Goal: Transaction & Acquisition: Purchase product/service

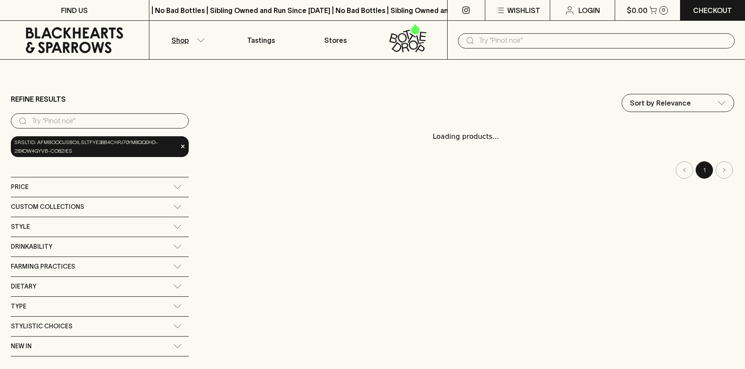
scroll to position [1, 0]
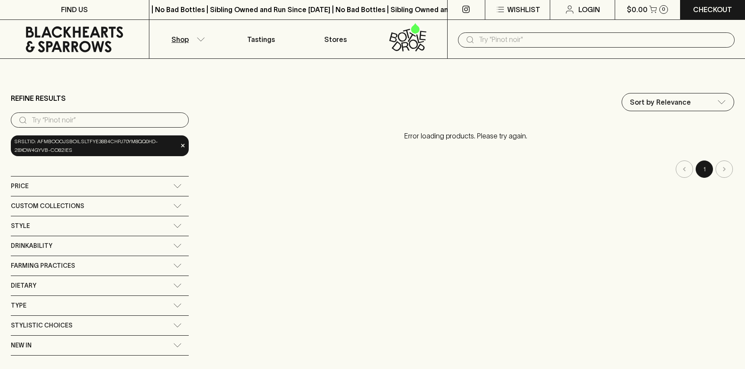
click at [510, 41] on input "text" at bounding box center [603, 40] width 249 height 14
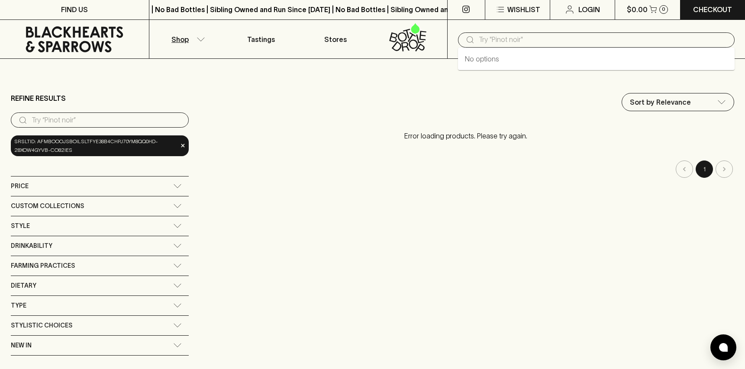
scroll to position [0, 0]
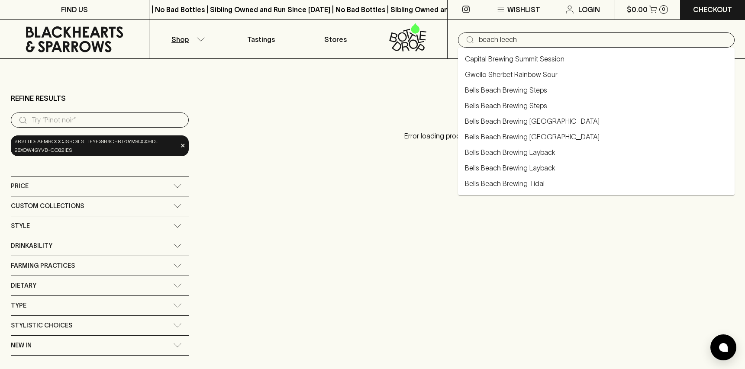
type input "beach leech"
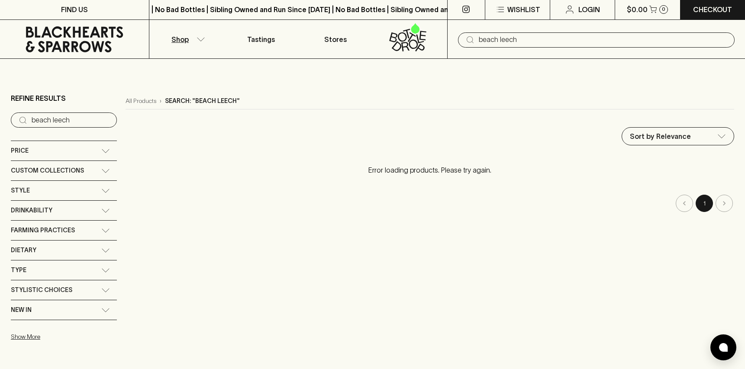
type input "beach leech"
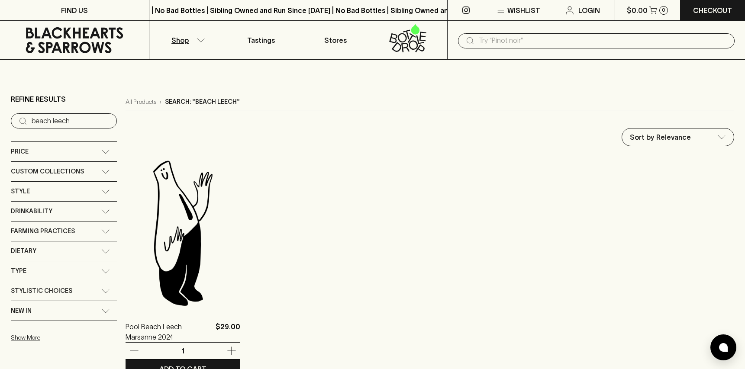
click at [175, 249] on img at bounding box center [183, 233] width 115 height 152
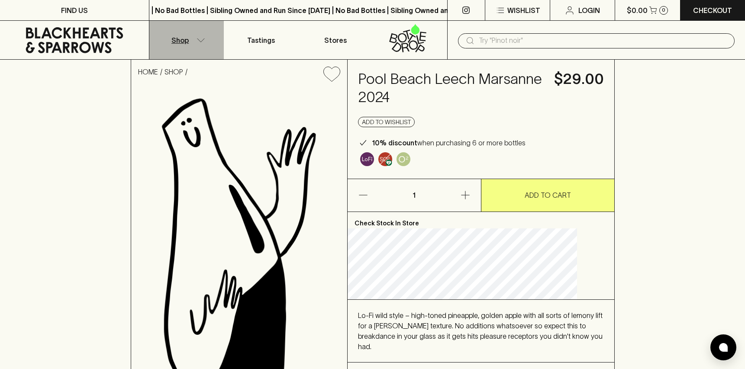
click at [201, 42] on icon "button" at bounding box center [201, 40] width 9 height 4
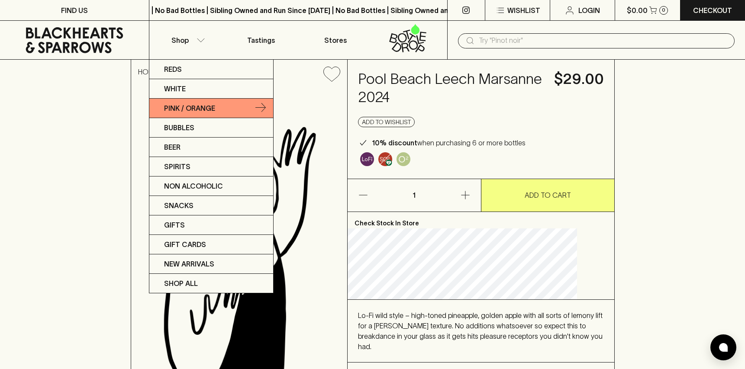
click at [187, 109] on p "Pink / Orange" at bounding box center [189, 108] width 51 height 10
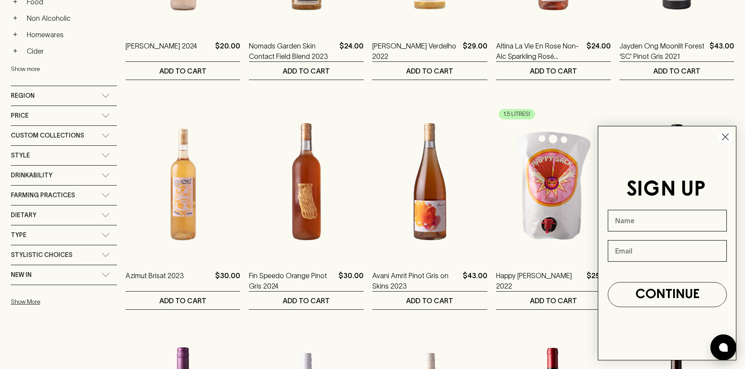
scroll to position [116, 0]
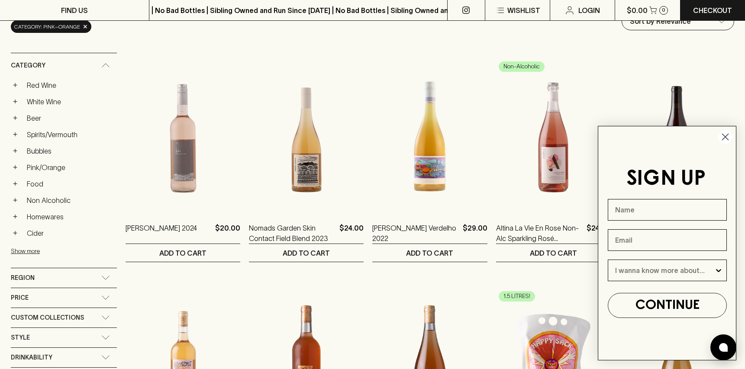
drag, startPoint x: 726, startPoint y: 137, endPoint x: 688, endPoint y: 142, distance: 38.4
click at [726, 137] on icon "Close dialog" at bounding box center [726, 137] width 6 height 6
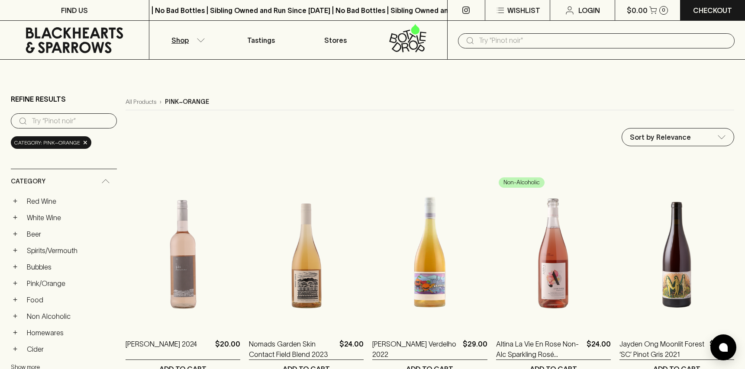
scroll to position [0, 0]
click at [200, 41] on icon "button" at bounding box center [201, 40] width 9 height 4
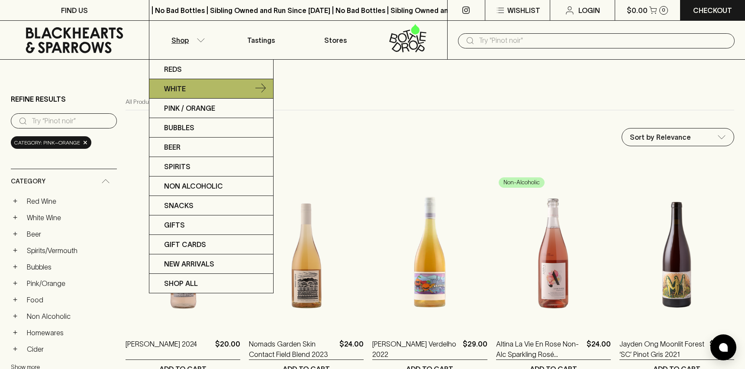
click at [185, 90] on p "White" at bounding box center [175, 89] width 22 height 10
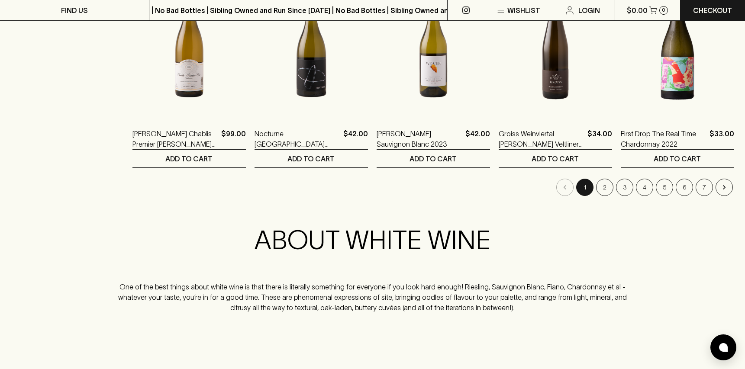
scroll to position [900, 0]
click at [602, 178] on button "2" at bounding box center [604, 186] width 17 height 17
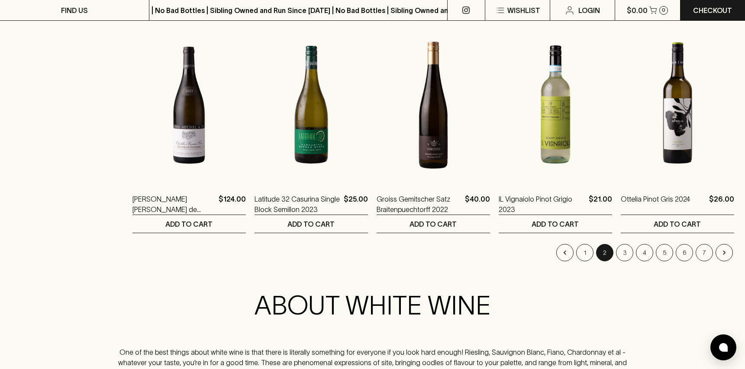
scroll to position [836, 0]
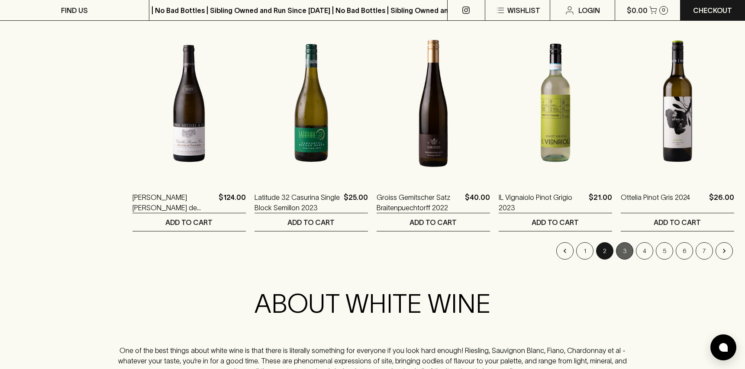
click at [622, 242] on button "3" at bounding box center [624, 250] width 17 height 17
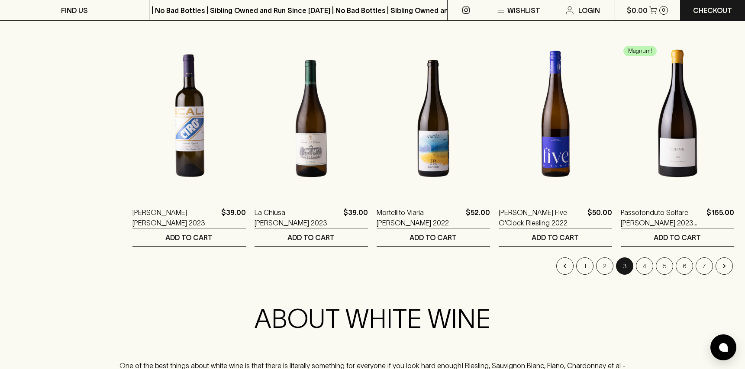
scroll to position [822, 0]
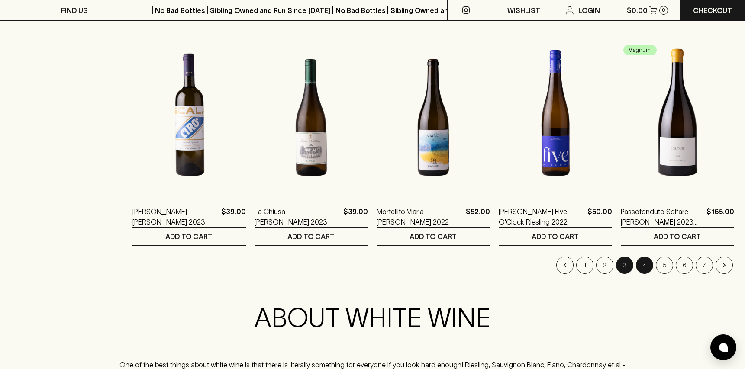
click at [645, 257] on button "4" at bounding box center [644, 265] width 17 height 17
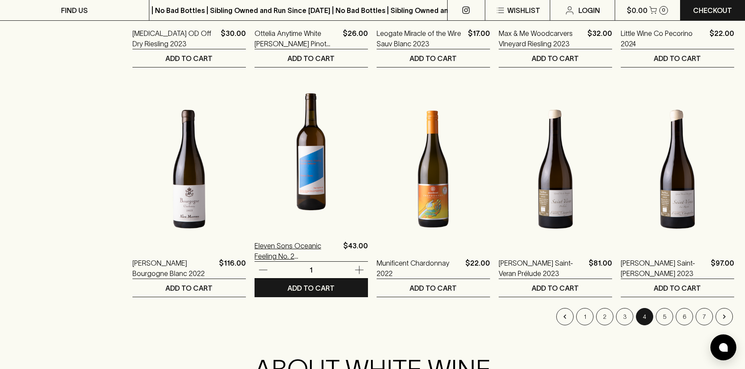
scroll to position [771, 0]
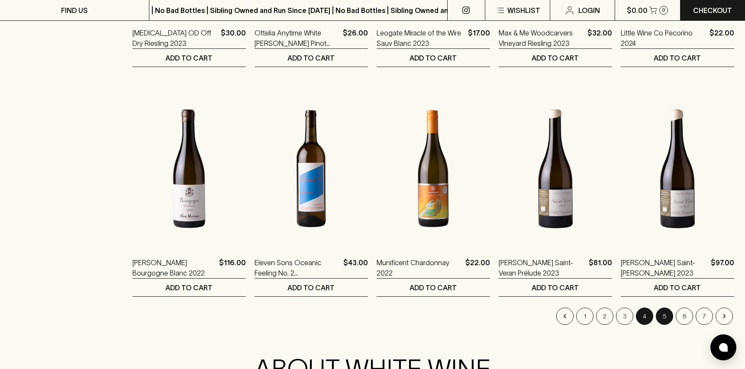
click at [667, 308] on button "5" at bounding box center [664, 316] width 17 height 17
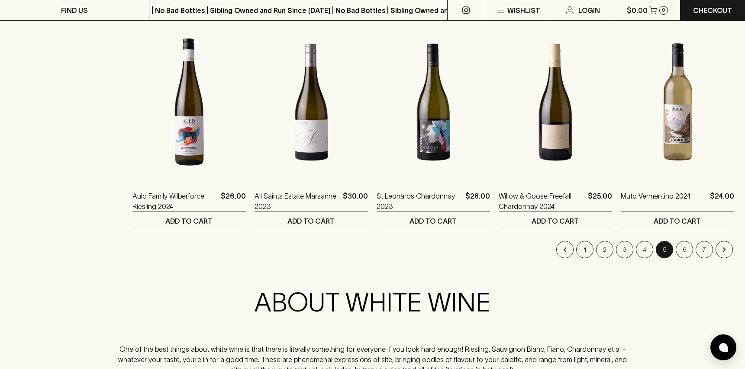
scroll to position [842, 0]
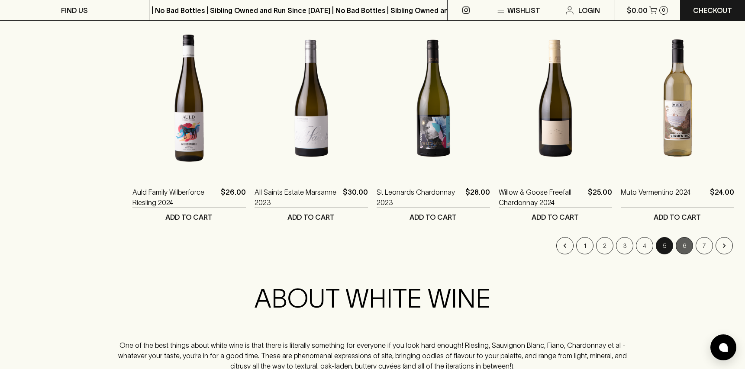
click at [681, 237] on button "6" at bounding box center [684, 245] width 17 height 17
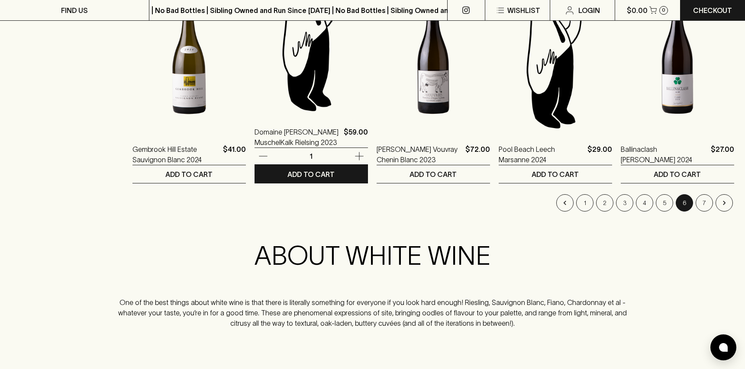
scroll to position [927, 0]
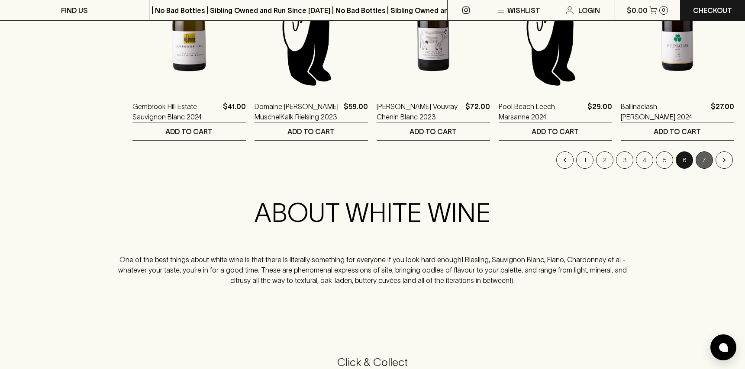
click at [704, 152] on button "7" at bounding box center [704, 160] width 17 height 17
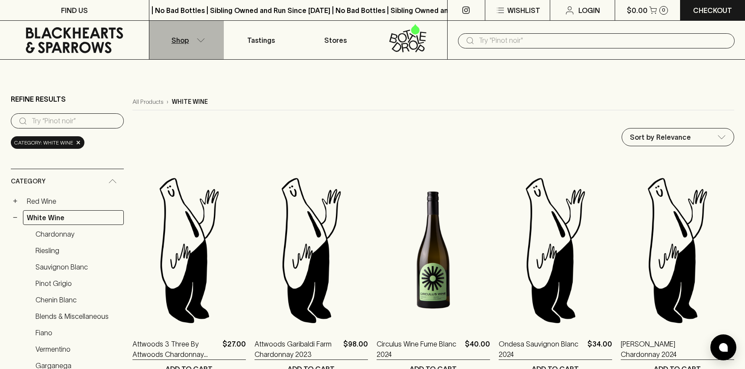
click at [199, 42] on icon "button" at bounding box center [201, 40] width 9 height 4
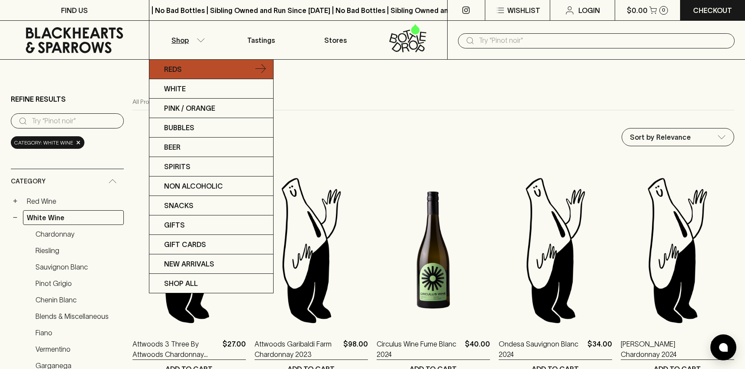
click at [173, 70] on p "Reds" at bounding box center [173, 69] width 18 height 10
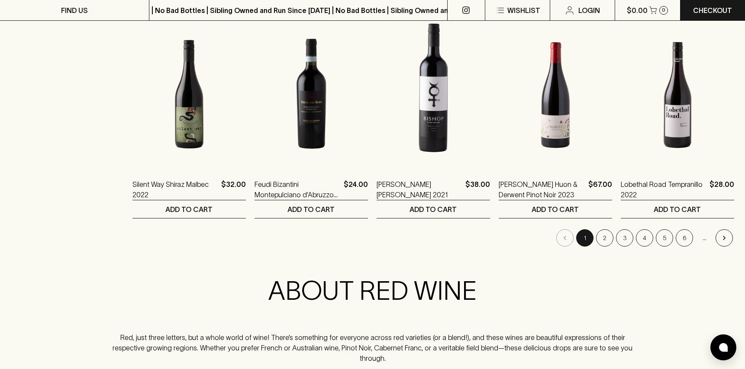
scroll to position [876, 0]
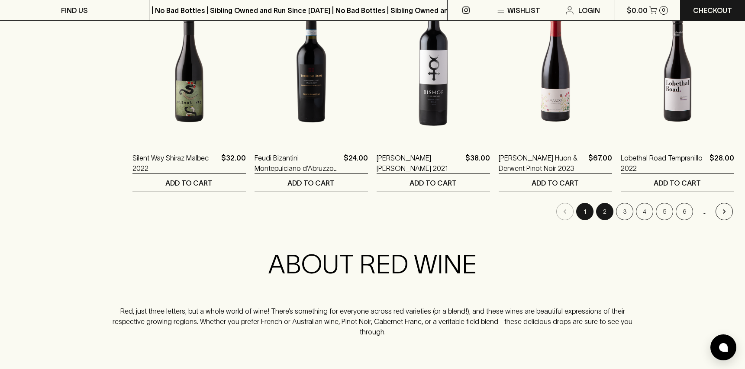
click at [605, 203] on button "2" at bounding box center [604, 211] width 17 height 17
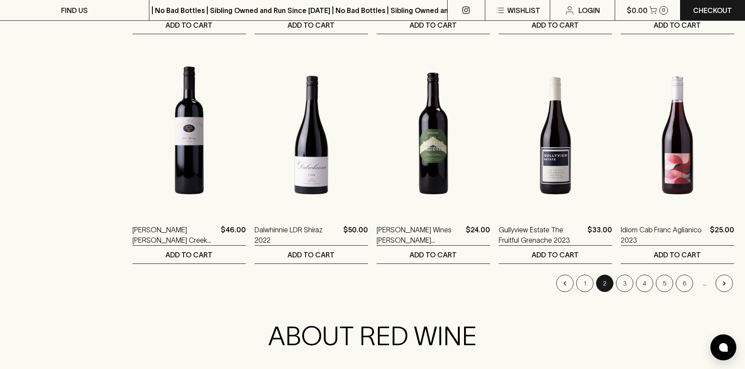
scroll to position [808, 0]
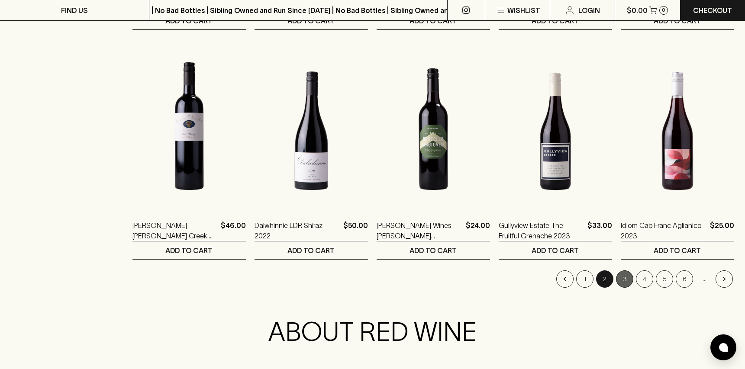
click at [625, 271] on button "3" at bounding box center [624, 279] width 17 height 17
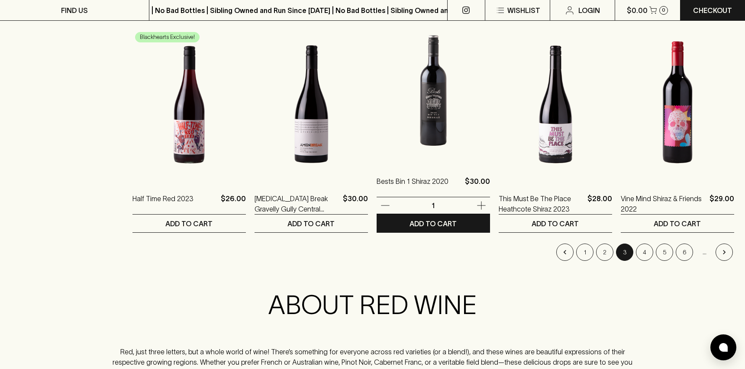
scroll to position [838, 0]
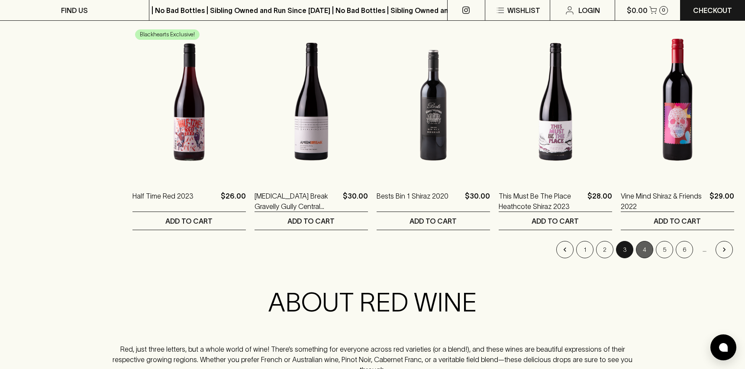
click at [646, 241] on button "4" at bounding box center [644, 249] width 17 height 17
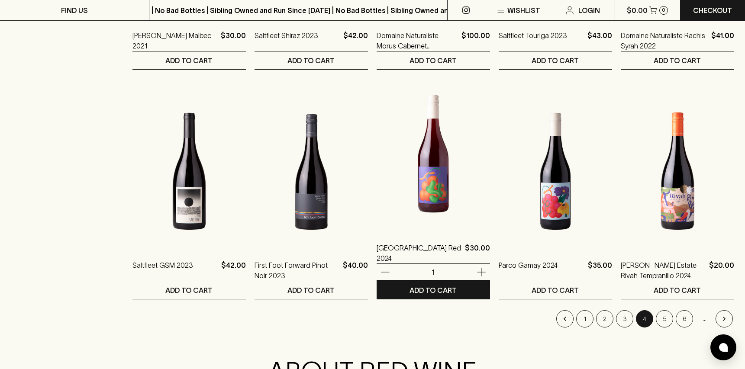
scroll to position [778, 0]
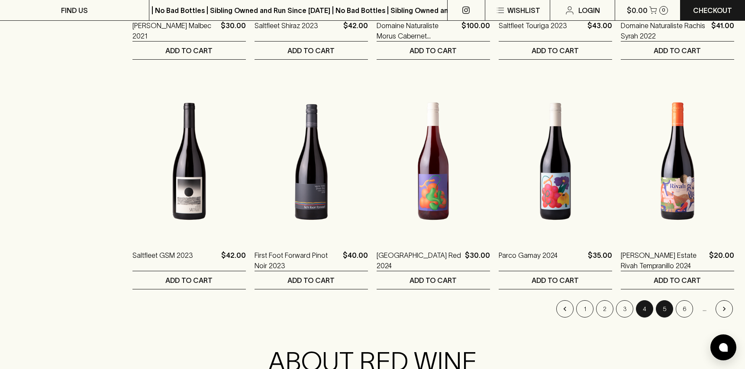
click at [665, 300] on button "5" at bounding box center [664, 308] width 17 height 17
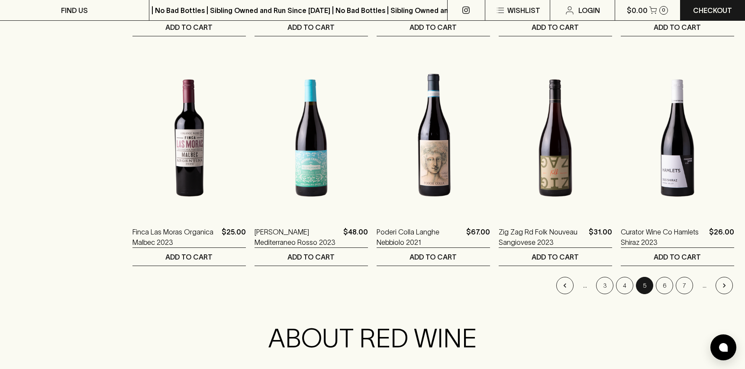
scroll to position [822, 0]
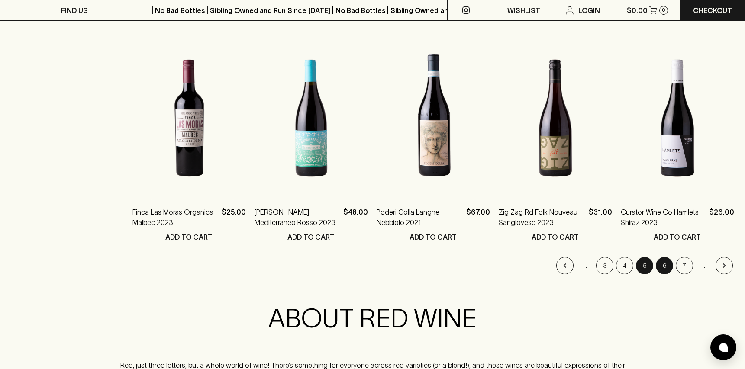
click at [663, 261] on button "6" at bounding box center [664, 265] width 17 height 17
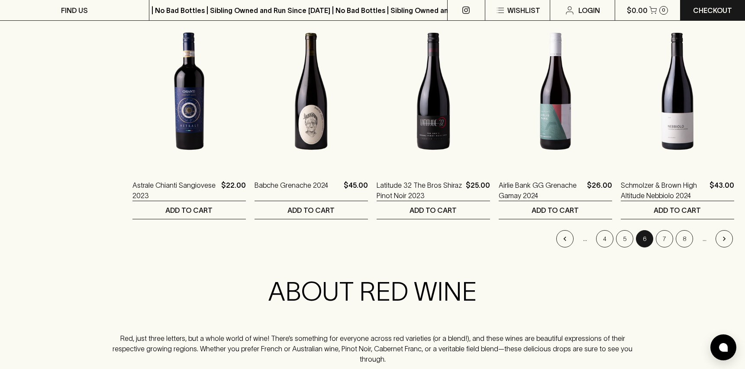
scroll to position [849, 0]
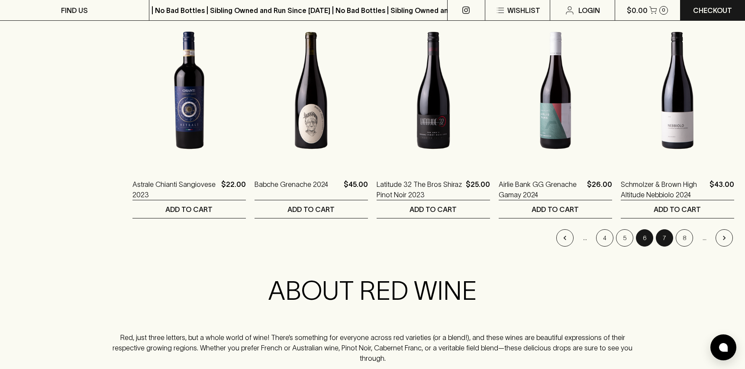
click at [662, 229] on button "7" at bounding box center [664, 237] width 17 height 17
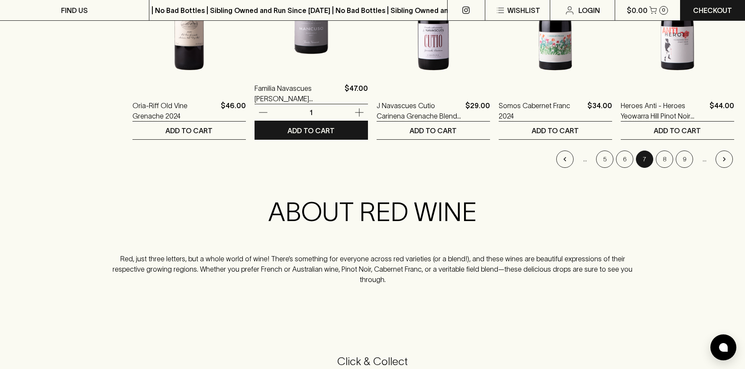
scroll to position [935, 0]
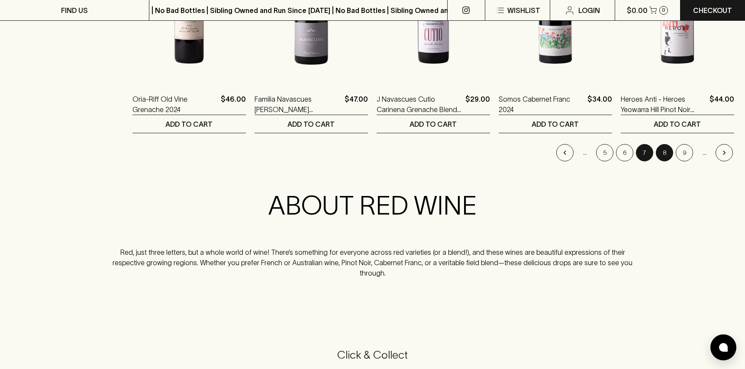
click at [665, 144] on button "8" at bounding box center [664, 152] width 17 height 17
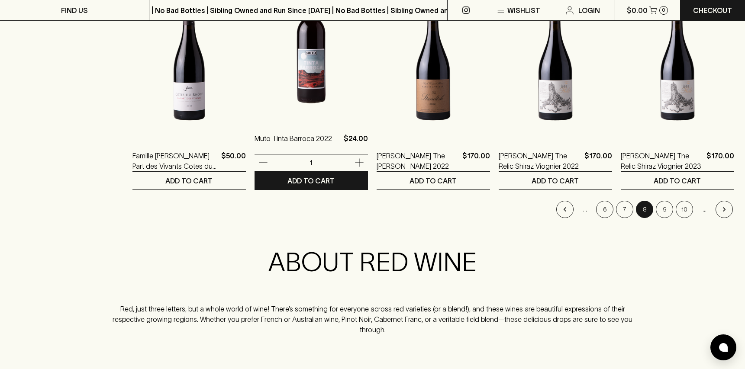
scroll to position [880, 0]
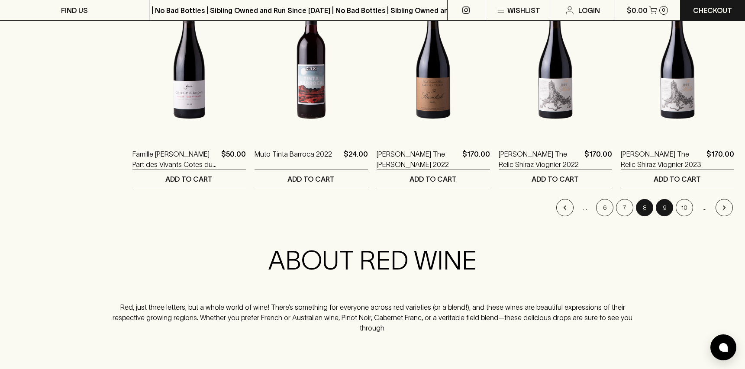
click at [665, 199] on button "9" at bounding box center [664, 207] width 17 height 17
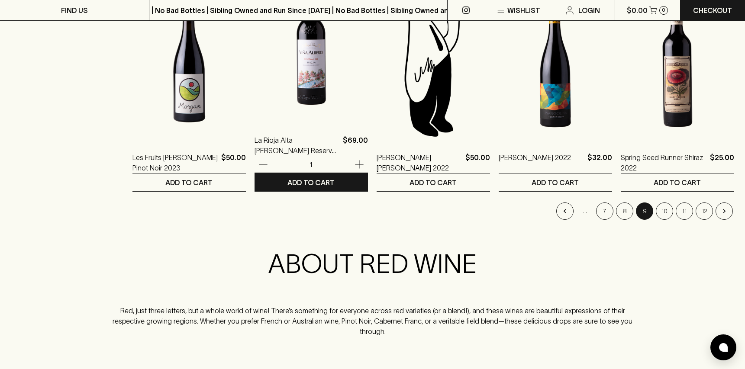
scroll to position [878, 0]
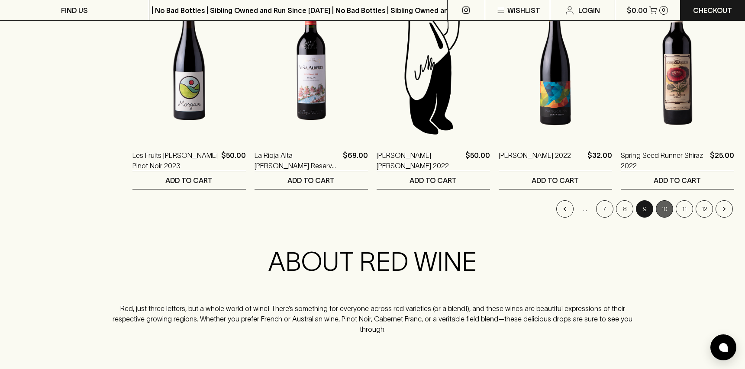
click at [664, 200] on button "10" at bounding box center [664, 208] width 17 height 17
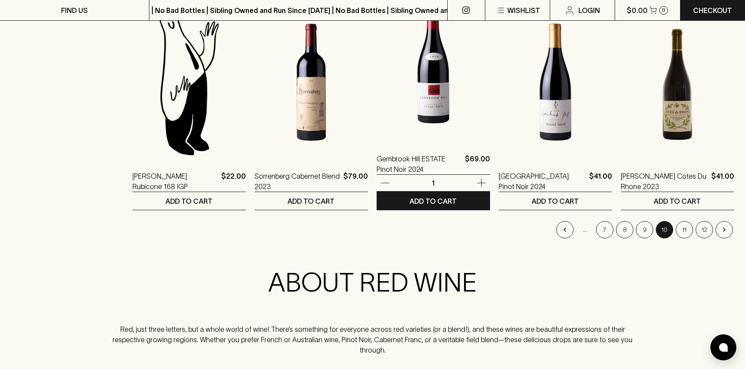
scroll to position [864, 0]
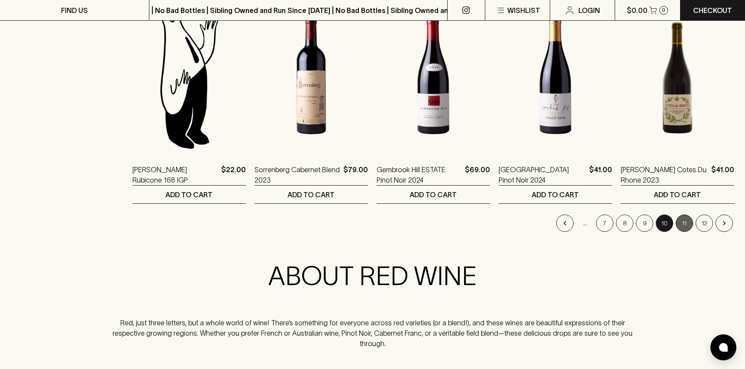
click at [686, 215] on button "11" at bounding box center [684, 223] width 17 height 17
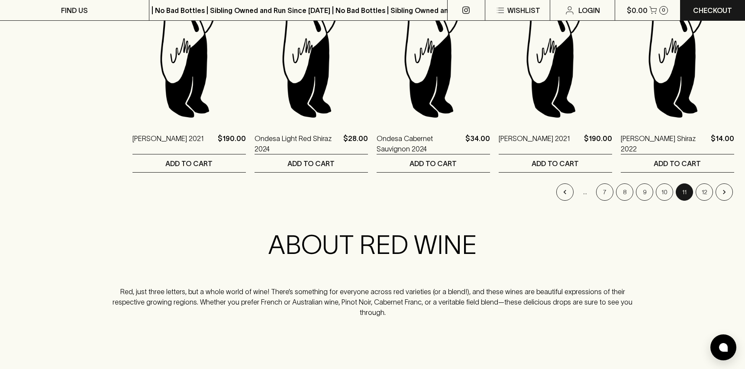
scroll to position [897, 0]
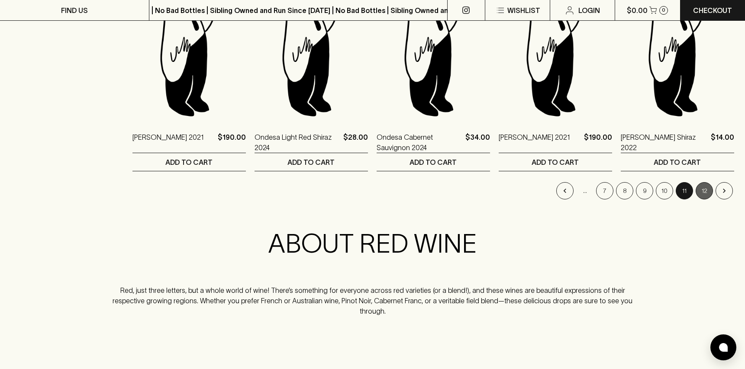
click at [704, 183] on button "12" at bounding box center [704, 190] width 17 height 17
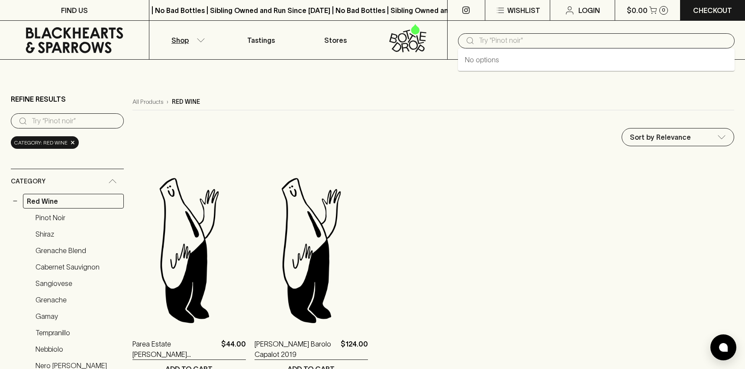
click at [498, 41] on input "text" at bounding box center [603, 41] width 249 height 14
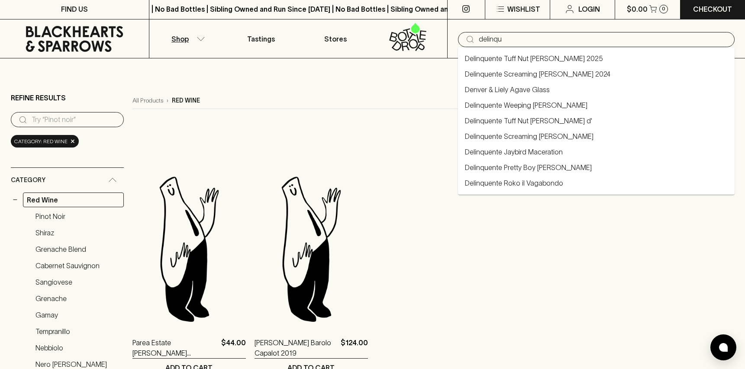
type input "delinqui"
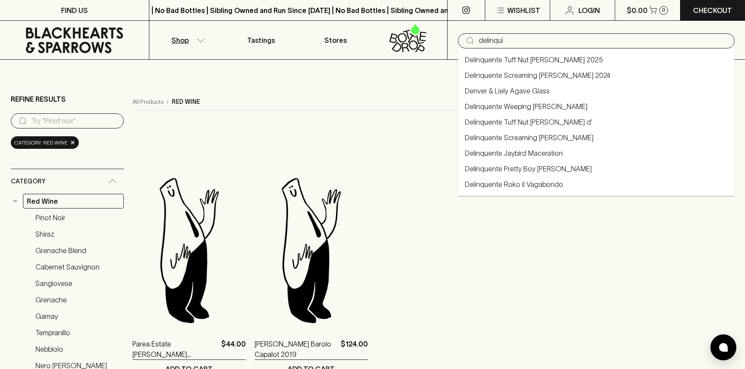
scroll to position [2, 0]
click at [491, 123] on link "Delinquente Tuff Nut [PERSON_NAME] d'" at bounding box center [528, 120] width 127 height 10
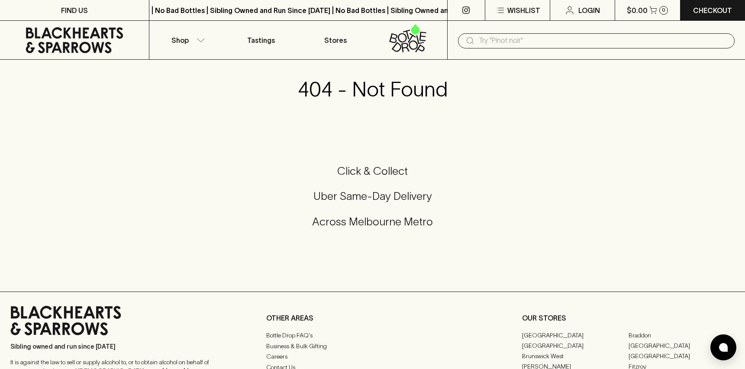
click at [503, 41] on input "text" at bounding box center [603, 41] width 249 height 14
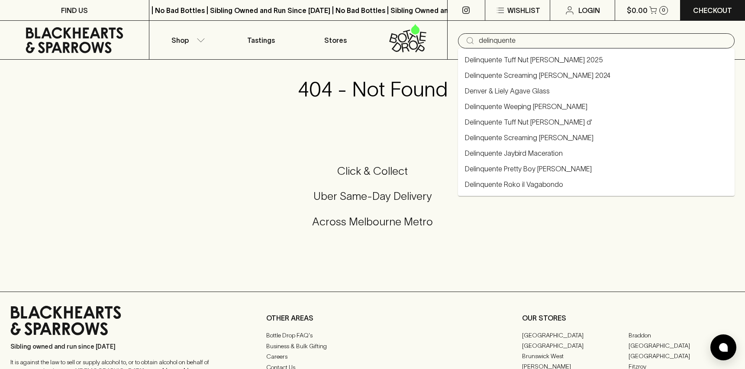
type input "delinquente"
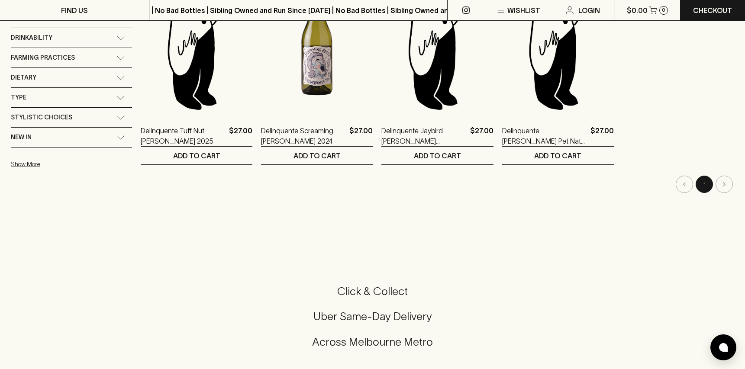
scroll to position [216, 0]
